Goal: Information Seeking & Learning: Find specific fact

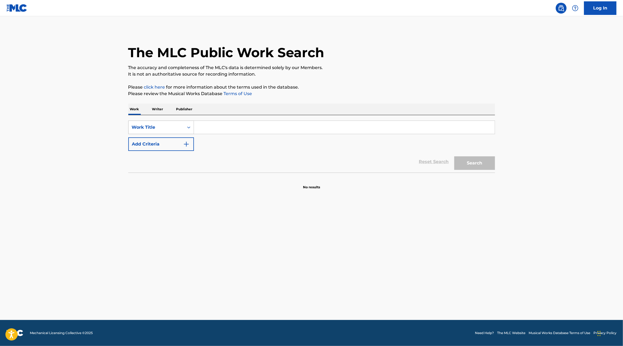
click at [176, 130] on div "Work Title" at bounding box center [156, 127] width 49 height 7
click at [169, 155] on div "ISWC" at bounding box center [161, 155] width 65 height 14
click at [221, 136] on div "SearchWithCriteriaea52a8f9-89fe-4d2f-9e73-defac69cb077 ISWC Add Criteria" at bounding box center [311, 136] width 367 height 30
click at [221, 129] on input "Search Form" at bounding box center [344, 127] width 301 height 13
paste input "T9307835207"
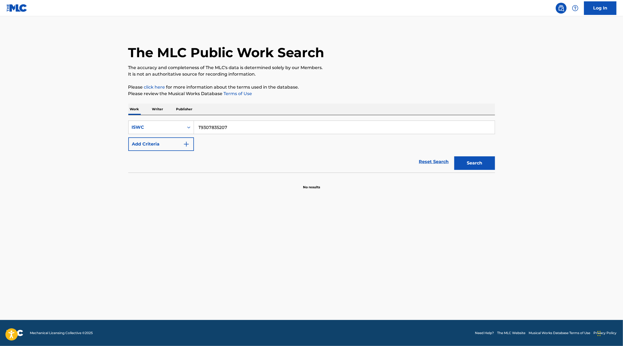
click at [473, 163] on button "Search" at bounding box center [474, 164] width 41 height 14
drag, startPoint x: 202, startPoint y: 126, endPoint x: 191, endPoint y: 126, distance: 11.4
click at [191, 126] on div "SearchWithCriteriaea52a8f9-89fe-4d2f-9e73-defac69cb077 ISWC T9307835207" at bounding box center [311, 128] width 367 height 14
click at [454, 157] on button "Search" at bounding box center [474, 164] width 41 height 14
click at [216, 129] on input "9307835207" at bounding box center [344, 127] width 301 height 13
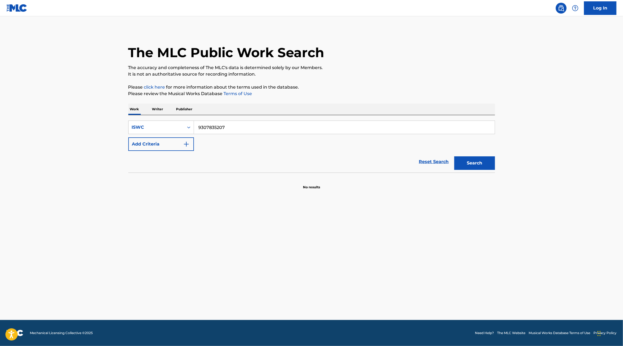
click at [216, 129] on input "9307835207" at bounding box center [344, 127] width 301 height 13
paste input "T"
type input "T9307835207"
click at [454, 157] on button "Search" at bounding box center [474, 164] width 41 height 14
click at [133, 130] on div "ISWC" at bounding box center [156, 127] width 49 height 7
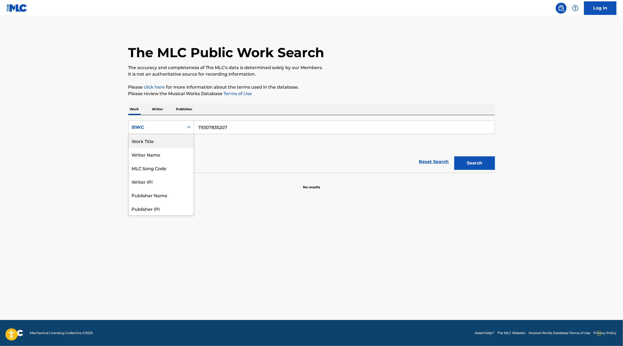
click at [164, 143] on div "Work Title" at bounding box center [161, 141] width 65 height 14
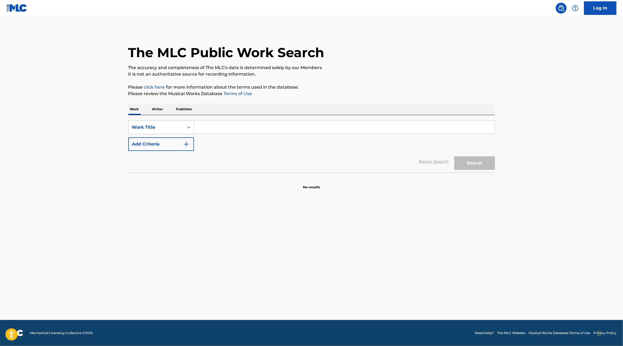
click at [243, 132] on input "Search Form" at bounding box center [344, 127] width 301 height 13
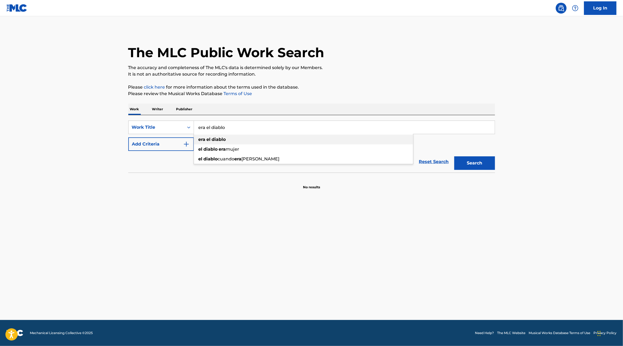
type input "era el diablo"
click at [236, 141] on div "era el diablo" at bounding box center [303, 140] width 219 height 10
click at [186, 146] on img "Search Form" at bounding box center [186, 144] width 7 height 7
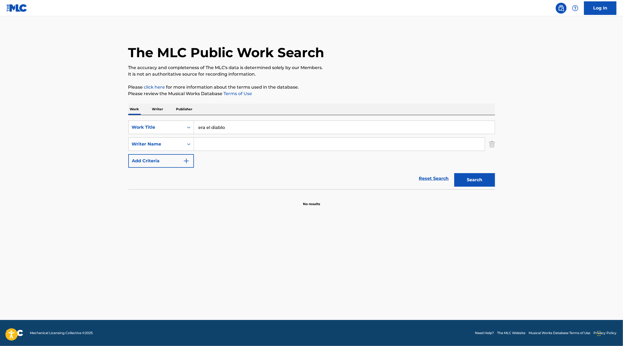
click at [217, 143] on input "Search Form" at bounding box center [339, 144] width 291 height 13
type input "elias"
click at [454, 173] on button "Search" at bounding box center [474, 180] width 41 height 14
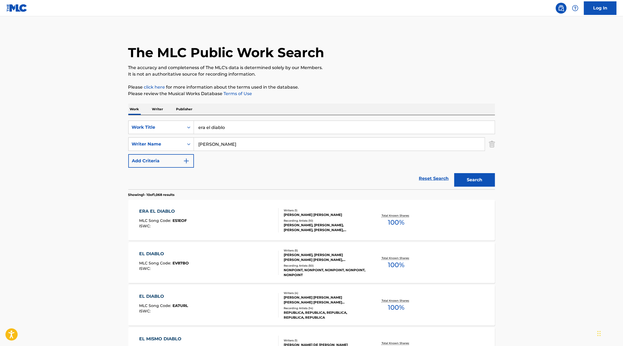
click at [84, 142] on main "The MLC Public Work Search The accuracy and completeness of The MLC's data is d…" at bounding box center [311, 335] width 623 height 639
click at [462, 225] on div "ERA EL DIABLO MLC Song Code : ES1EOF ISWC : Writers ( 1 ) ELIAS GERARDO GONZALE…" at bounding box center [311, 220] width 367 height 41
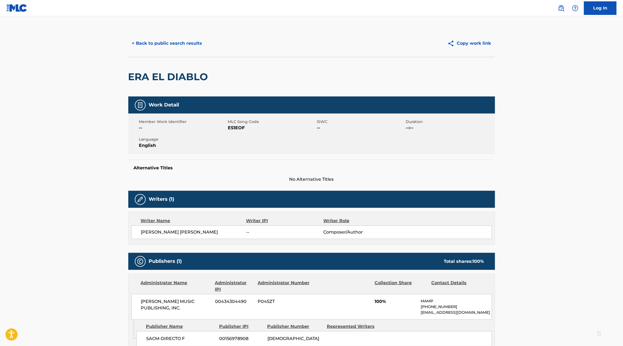
click at [158, 52] on div "< Back to public search results Copy work link" at bounding box center [311, 43] width 367 height 27
click at [158, 53] on div "< Back to public search results Copy work link" at bounding box center [311, 43] width 367 height 27
click at [154, 46] on button "< Back to public search results" at bounding box center [167, 44] width 78 height 14
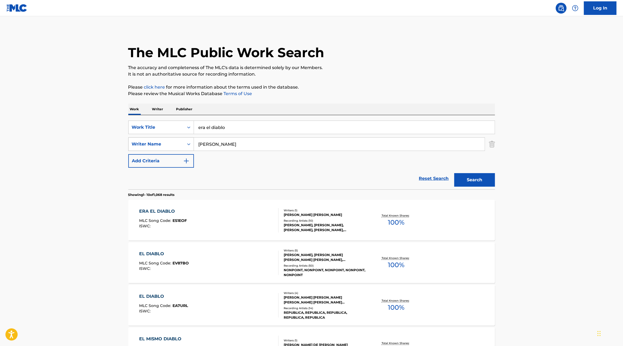
click at [168, 146] on div "Writer Name" at bounding box center [156, 144] width 49 height 7
click at [180, 110] on p "Publisher" at bounding box center [185, 109] width 20 height 11
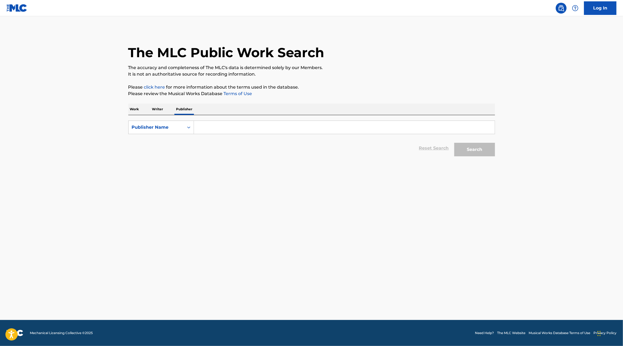
click at [208, 125] on input "Search Form" at bounding box center [344, 127] width 301 height 13
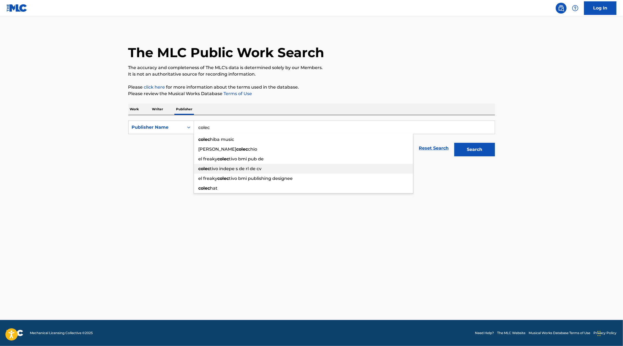
click at [282, 168] on div "colec tivo indepe s de rl de cv" at bounding box center [303, 169] width 219 height 10
type input "colectivo indepe s de rl de cv"
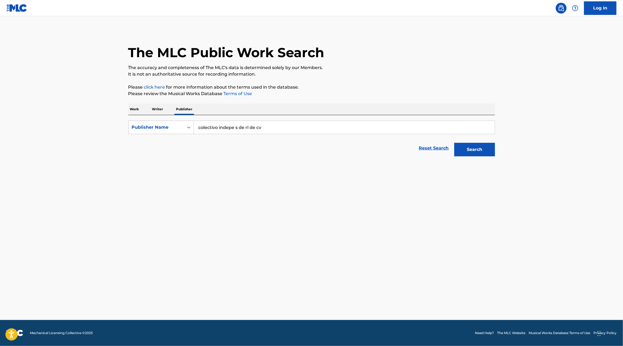
click at [492, 154] on button "Search" at bounding box center [474, 150] width 41 height 14
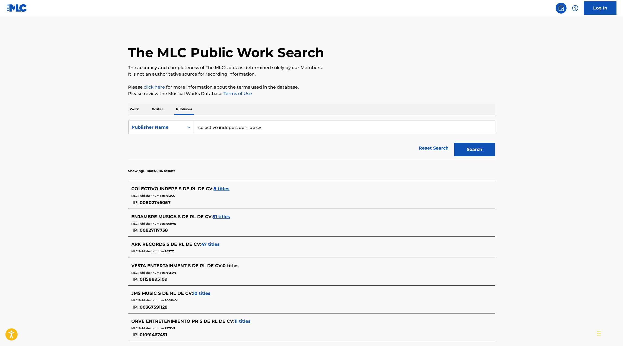
click at [216, 189] on span "8 titles" at bounding box center [222, 188] width 16 height 5
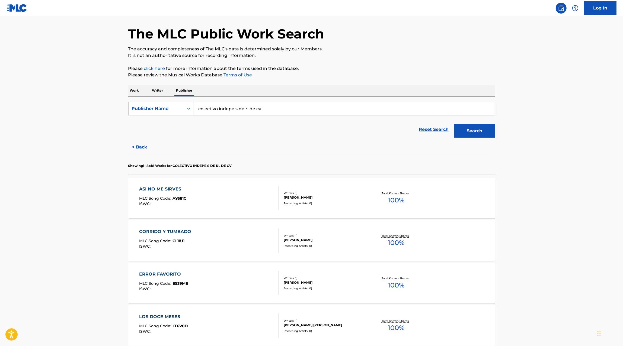
scroll to position [18, 0]
click at [248, 205] on div "ASI NO ME SIRVES MLC Song Code : AY681C ISWC :" at bounding box center [208, 199] width 139 height 24
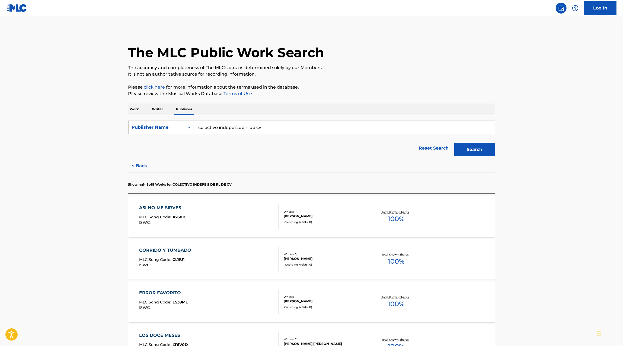
click at [271, 128] on input "colectivo indepe s de rl de cv" at bounding box center [344, 127] width 301 height 13
click at [101, 149] on main "The MLC Public Work Search The accuracy and completeness of The MLC's data is d…" at bounding box center [311, 294] width 623 height 556
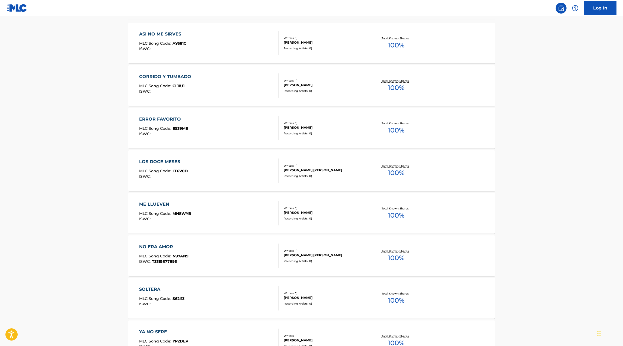
scroll to position [196, 0]
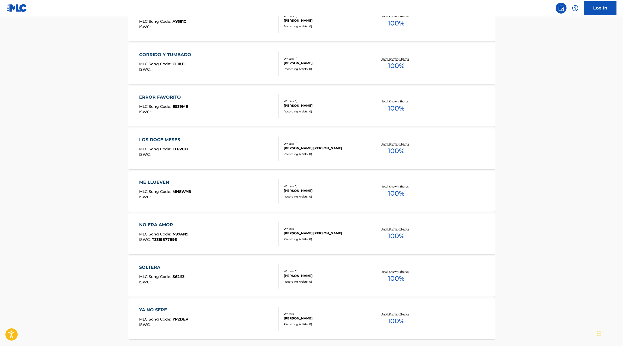
click at [245, 226] on div "NO ERA AMOR MLC Song Code : N97AN9 ISWC : T3319877895" at bounding box center [208, 234] width 139 height 24
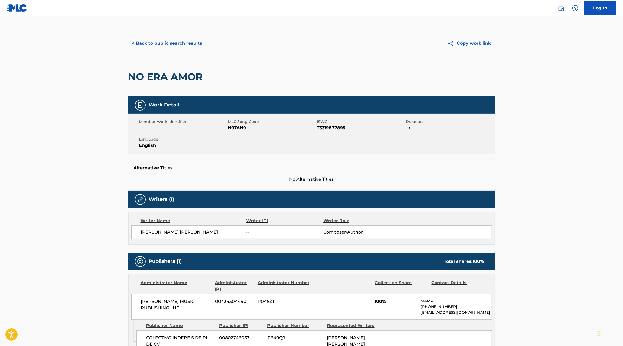
click at [182, 48] on button "< Back to public search results" at bounding box center [167, 44] width 78 height 14
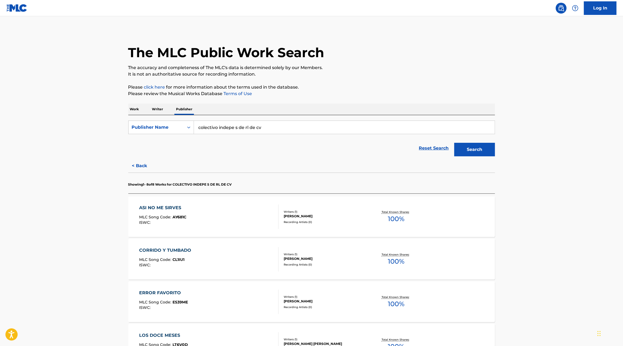
click at [260, 127] on input "colectivo indepe s de rl de cv" at bounding box center [344, 127] width 301 height 13
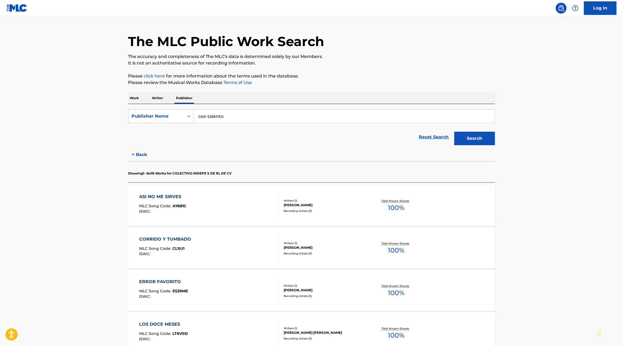
scroll to position [12, 0]
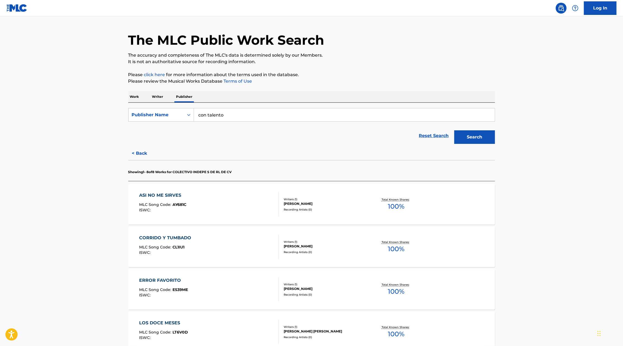
type input "con talento"
click at [130, 90] on div "The MLC Public Work Search The accuracy and completeness of The MLC's data is d…" at bounding box center [312, 287] width 380 height 540
click at [132, 93] on p "Work" at bounding box center [134, 96] width 12 height 11
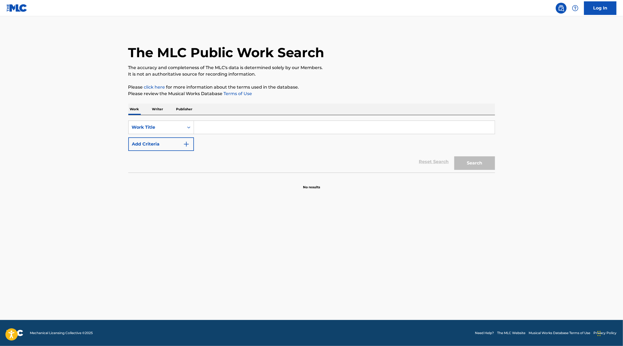
click at [231, 124] on input "Search Form" at bounding box center [344, 127] width 301 height 13
click at [454, 157] on button "Search" at bounding box center [474, 164] width 41 height 14
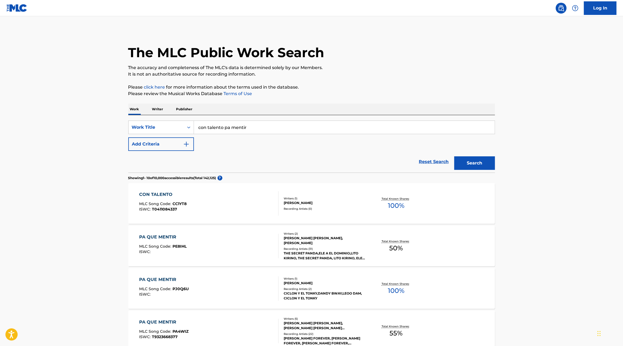
click at [261, 130] on input "con talento pa mentir" at bounding box center [344, 127] width 301 height 13
click at [262, 130] on input "con talento pa mentir" at bounding box center [344, 127] width 301 height 13
type input "ay camelia"
click at [454, 157] on button "Search" at bounding box center [474, 164] width 41 height 14
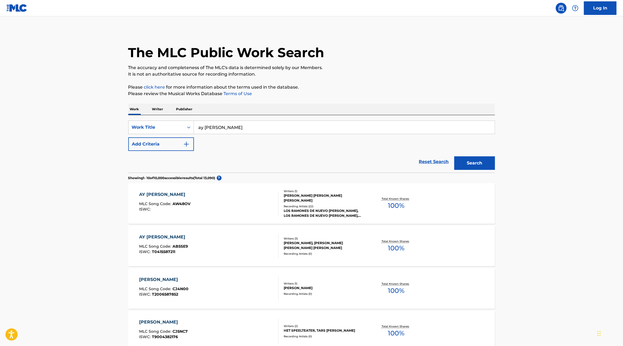
click at [233, 209] on div "AY CAMELIA MLC Song Code : AW48OV ISWC :" at bounding box center [208, 204] width 139 height 24
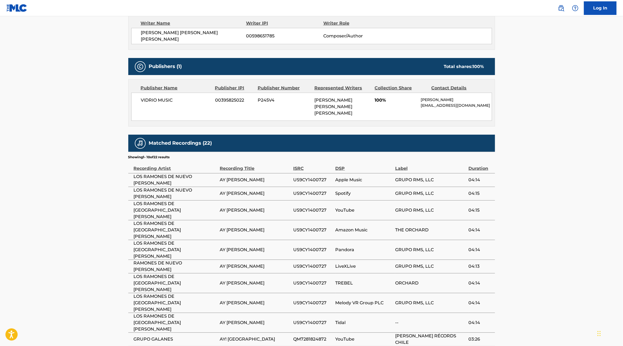
scroll to position [204, 0]
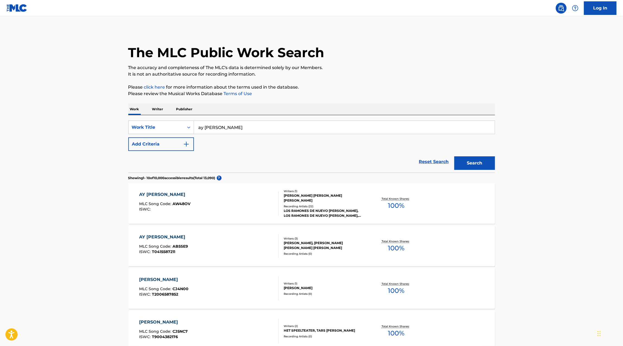
click at [222, 126] on input "ay camelia" at bounding box center [344, 127] width 301 height 13
type input "james north"
click at [454, 157] on button "Search" at bounding box center [474, 164] width 41 height 14
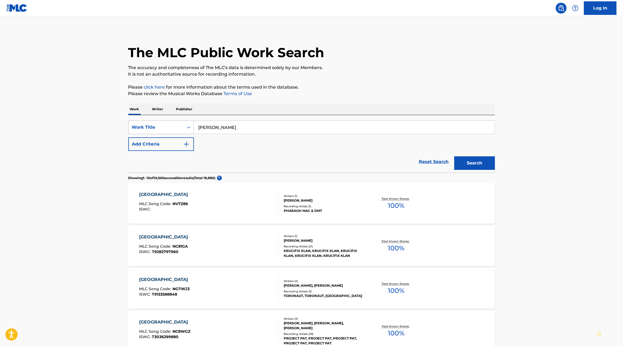
click at [171, 131] on div "Work Title" at bounding box center [156, 127] width 55 height 10
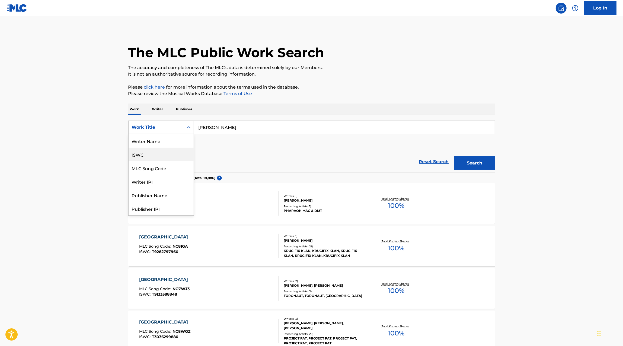
click at [169, 151] on div "ISWC" at bounding box center [161, 155] width 65 height 14
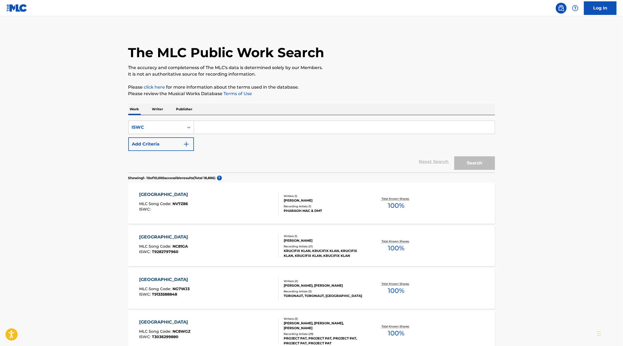
click at [215, 132] on input "Search Form" at bounding box center [344, 127] width 301 height 13
paste input "T3263806920"
type input "T3263806920"
click at [454, 157] on button "Search" at bounding box center [474, 164] width 41 height 14
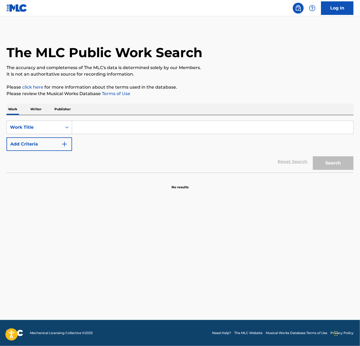
click at [95, 127] on input "Search Form" at bounding box center [213, 127] width 282 height 13
paste input "9242111826"
type input "9242111826"
click at [53, 127] on div "Work Title" at bounding box center [34, 127] width 49 height 7
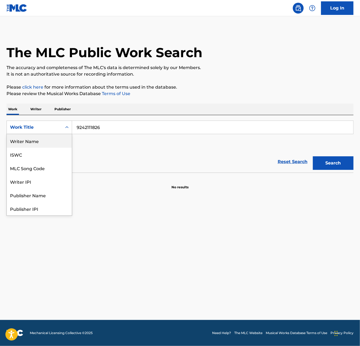
click at [53, 143] on div "Writer Name" at bounding box center [39, 141] width 65 height 14
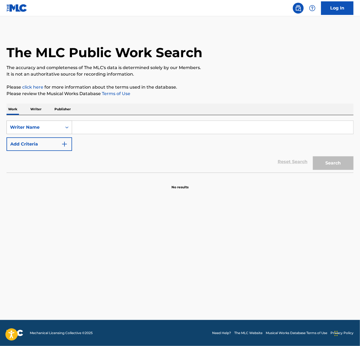
click at [52, 130] on div "Writer Name" at bounding box center [34, 127] width 49 height 7
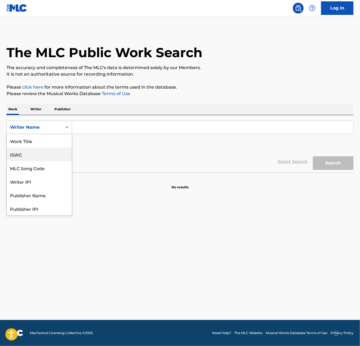
click at [46, 156] on div "ISWC" at bounding box center [39, 155] width 65 height 14
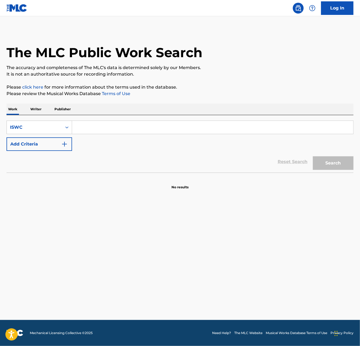
click at [199, 127] on input "Search Form" at bounding box center [213, 127] width 282 height 13
paste input "T9242111826"
type input "T9242111826"
click at [313, 157] on button "Search" at bounding box center [333, 164] width 41 height 14
click at [18, 119] on div "SearchWithCriteria1662b19b-fb01-430b-aa02-9f8832d6d15c ISWC T9242111826 Add Cri…" at bounding box center [180, 144] width 347 height 58
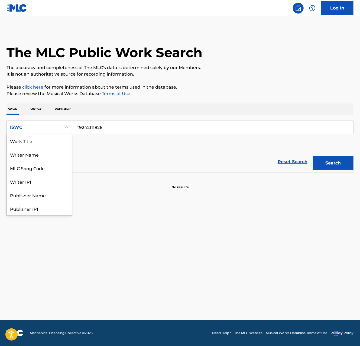
click at [25, 126] on div "ISWC" at bounding box center [34, 127] width 49 height 7
click at [52, 143] on div "Work Title" at bounding box center [39, 141] width 65 height 14
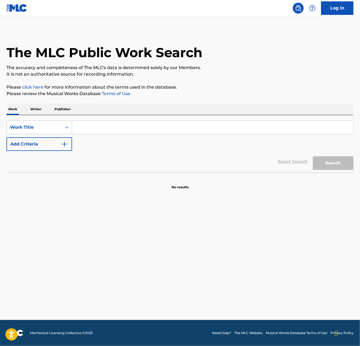
click at [95, 130] on input "Search Form" at bounding box center [213, 127] width 282 height 13
click at [313, 157] on button "Search" at bounding box center [333, 164] width 41 height 14
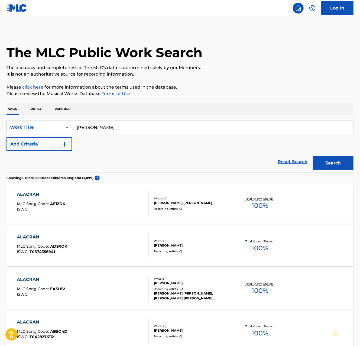
paste input "MOR DESESPERADO"
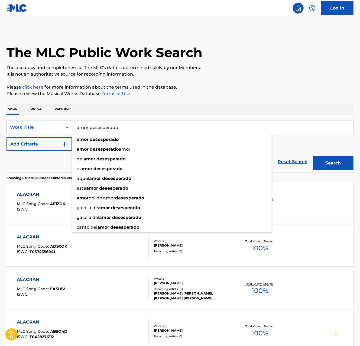
type input "amor desesperado"
click at [313, 157] on button "Search" at bounding box center [333, 164] width 41 height 14
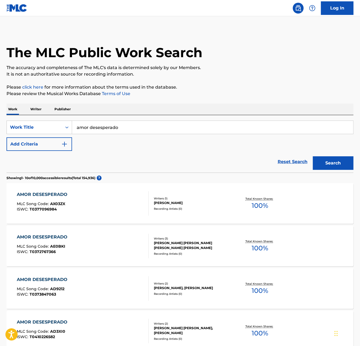
click at [48, 149] on button "Add Criteria" at bounding box center [40, 145] width 66 height 14
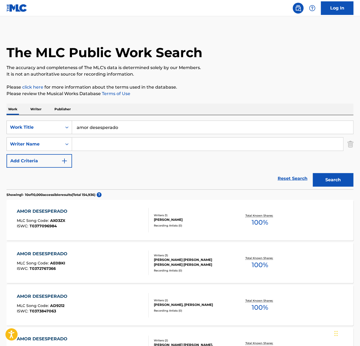
click at [113, 142] on input "Search Form" at bounding box center [208, 144] width 272 height 13
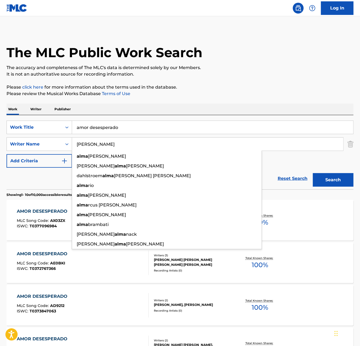
type input "[PERSON_NAME]"
click at [313, 173] on button "Search" at bounding box center [333, 180] width 41 height 14
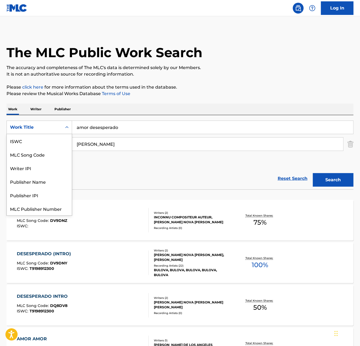
click at [31, 122] on div "Work Title" at bounding box center [34, 127] width 55 height 10
drag, startPoint x: 46, startPoint y: 145, endPoint x: 56, endPoint y: 141, distance: 10.3
click at [46, 145] on div "ISWC" at bounding box center [39, 141] width 65 height 14
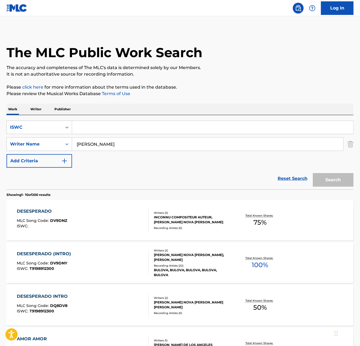
click at [98, 132] on input "Search Form" at bounding box center [213, 127] width 282 height 13
paste input "T3328369279"
click at [351, 144] on img "Search Form" at bounding box center [351, 145] width 6 height 14
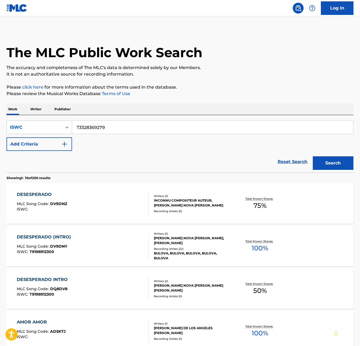
click at [340, 158] on button "Search" at bounding box center [333, 164] width 41 height 14
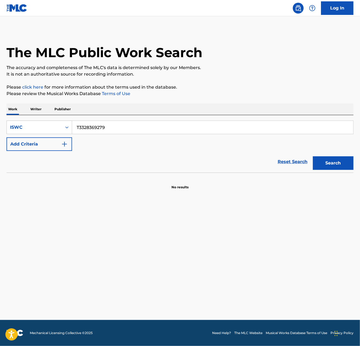
click at [78, 126] on input "T3328369279" at bounding box center [213, 127] width 282 height 13
type input "3328369279"
click at [313, 157] on button "Search" at bounding box center [333, 164] width 41 height 14
click at [48, 132] on div "ISWC" at bounding box center [40, 128] width 66 height 14
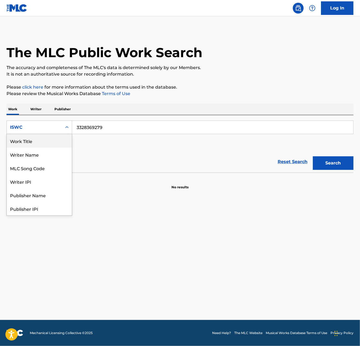
drag, startPoint x: 50, startPoint y: 139, endPoint x: 70, endPoint y: 136, distance: 20.0
click at [50, 139] on div "Work Title" at bounding box center [39, 141] width 65 height 14
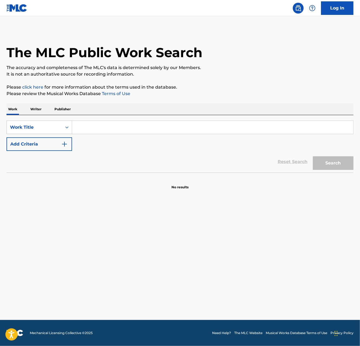
click at [109, 132] on input "Search Form" at bounding box center [213, 127] width 282 height 13
type input "asi no me sirve"
click at [313, 157] on button "Search" at bounding box center [333, 164] width 41 height 14
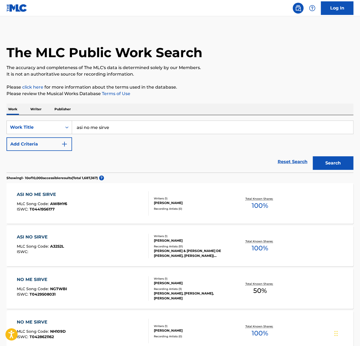
click at [54, 149] on button "Add Criteria" at bounding box center [40, 145] width 66 height 14
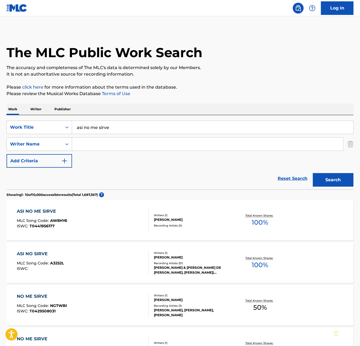
click at [97, 150] on input "Search Form" at bounding box center [208, 144] width 272 height 13
click at [313, 173] on button "Search" at bounding box center [333, 180] width 41 height 14
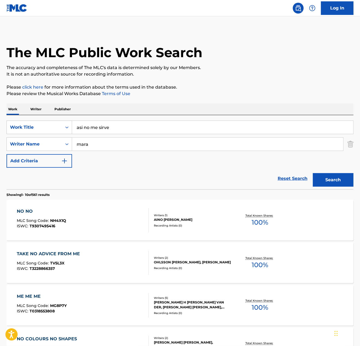
type input "mara"
click at [313, 173] on button "Search" at bounding box center [333, 180] width 41 height 14
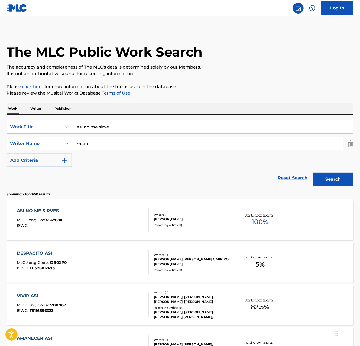
scroll to position [2, 0]
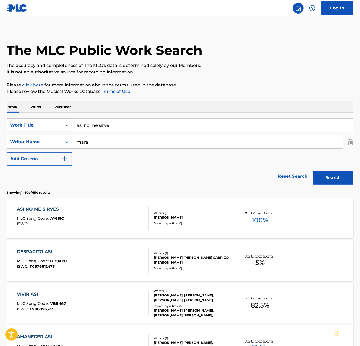
click at [109, 213] on div "ASI NO ME SIRVES MLC Song Code : AY681C ISWC :" at bounding box center [83, 218] width 132 height 24
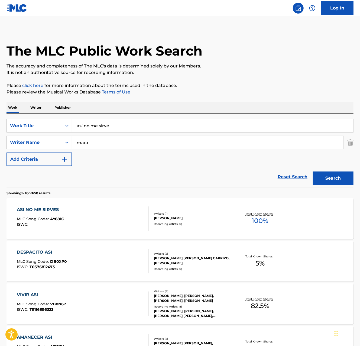
click at [96, 127] on input "asi no me sirve" at bounding box center [213, 125] width 282 height 13
type input "amigo [PERSON_NAME]"
type input "[PERSON_NAME] [PERSON_NAME]"
click at [313, 172] on button "Search" at bounding box center [333, 179] width 41 height 14
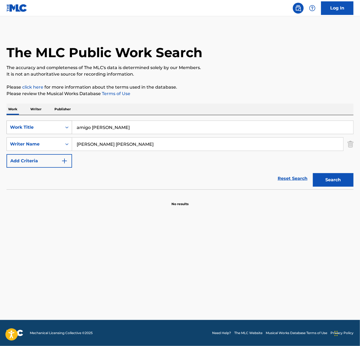
drag, startPoint x: 114, startPoint y: 127, endPoint x: 59, endPoint y: 125, distance: 55.1
click at [59, 125] on div "SearchWithCriteriae2f5f5fd-496f-48ee-814b-553815d06b95 Work Title amigo alacran" at bounding box center [180, 128] width 347 height 14
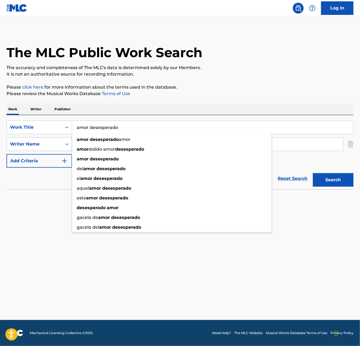
click at [313, 173] on button "Search" at bounding box center [333, 180] width 41 height 14
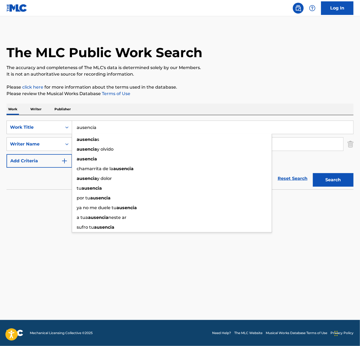
type input "ausencia"
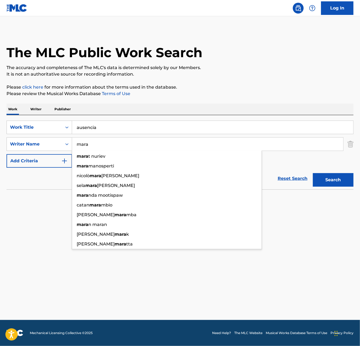
type input "mara"
click at [313, 173] on button "Search" at bounding box center [333, 180] width 41 height 14
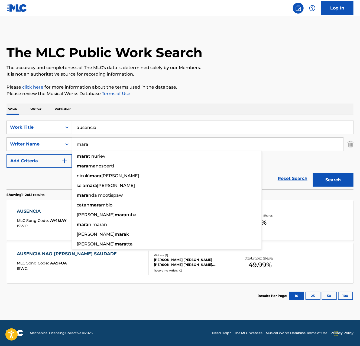
click at [181, 62] on div "The MLC Public Work Search" at bounding box center [180, 50] width 347 height 40
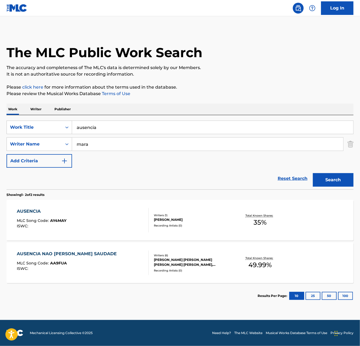
click at [139, 123] on input "ausencia" at bounding box center [213, 127] width 282 height 13
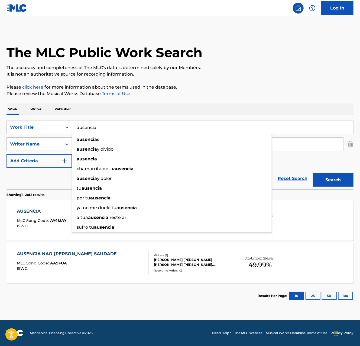
paste input "ASI NO ME SIRVES"
type input "ASI NO ME SIRVES"
click at [313, 173] on button "Search" at bounding box center [333, 180] width 41 height 14
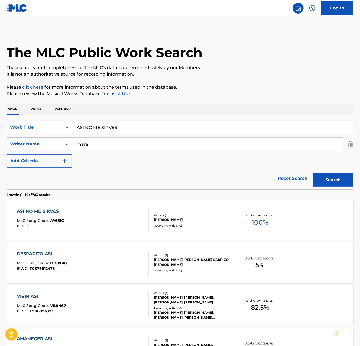
click at [133, 209] on div "ASI NO ME SIRVES MLC Song Code : AY681C ISWC :" at bounding box center [83, 220] width 132 height 24
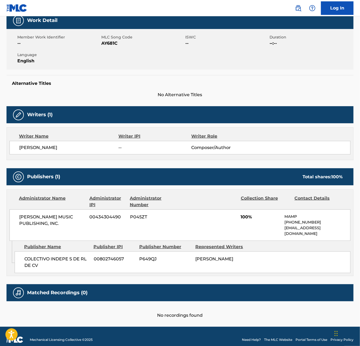
scroll to position [90, 0]
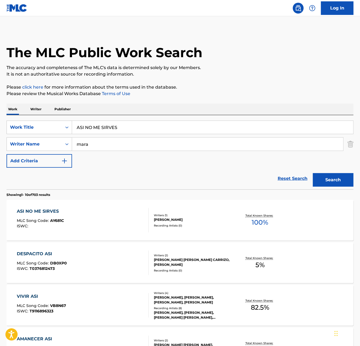
click at [139, 134] on input "ASI NO ME SIRVES" at bounding box center [213, 127] width 282 height 13
paste input "TRAPADO"
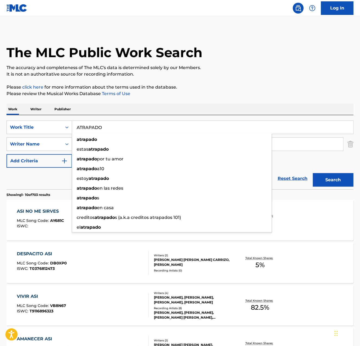
type input "ATRAPADO"
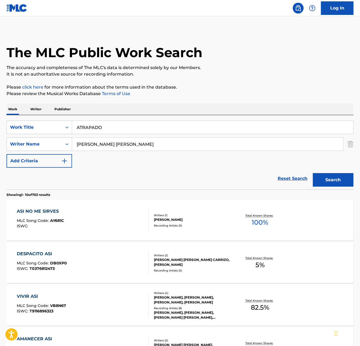
type input "[PERSON_NAME] [PERSON_NAME]"
click at [313, 173] on button "Search" at bounding box center [333, 180] width 41 height 14
